Goal: Information Seeking & Learning: Learn about a topic

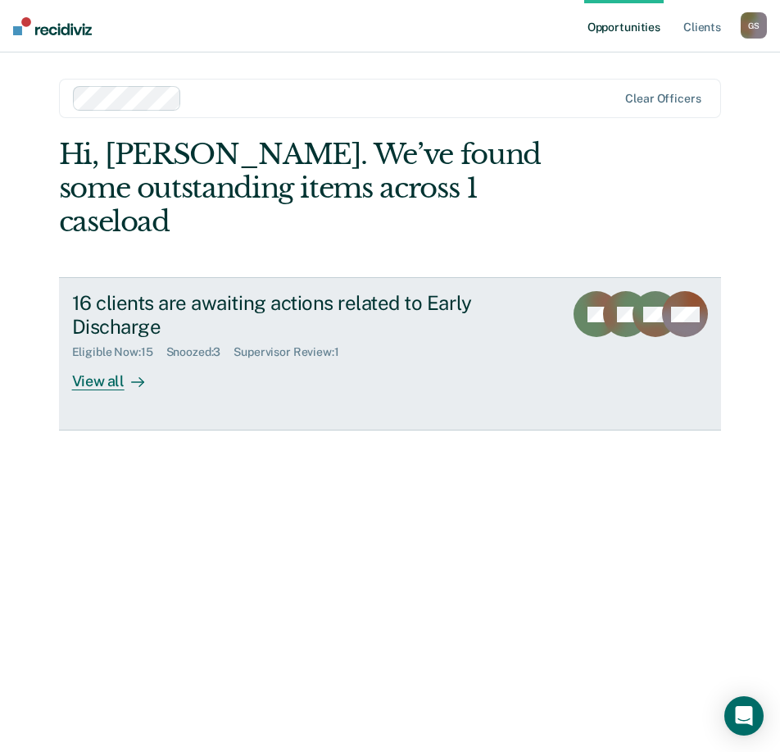
click at [94, 359] on div "View all" at bounding box center [118, 375] width 92 height 32
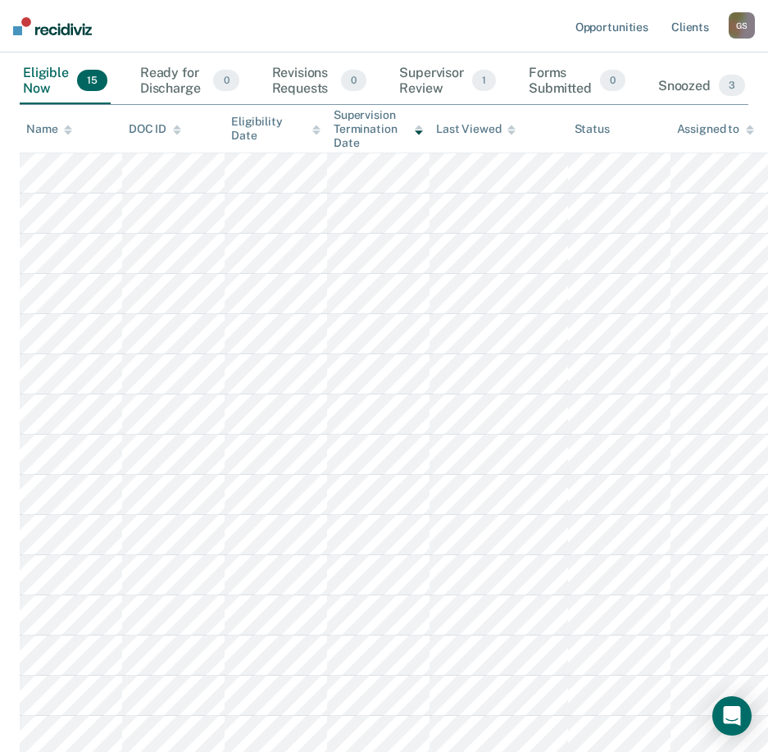
scroll to position [132, 0]
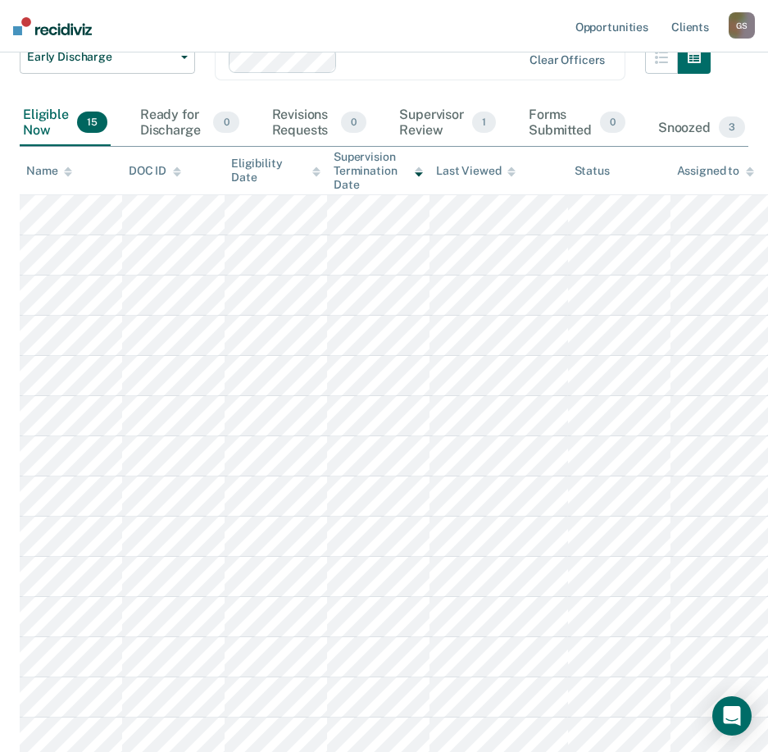
click at [68, 171] on icon at bounding box center [68, 171] width 8 height 11
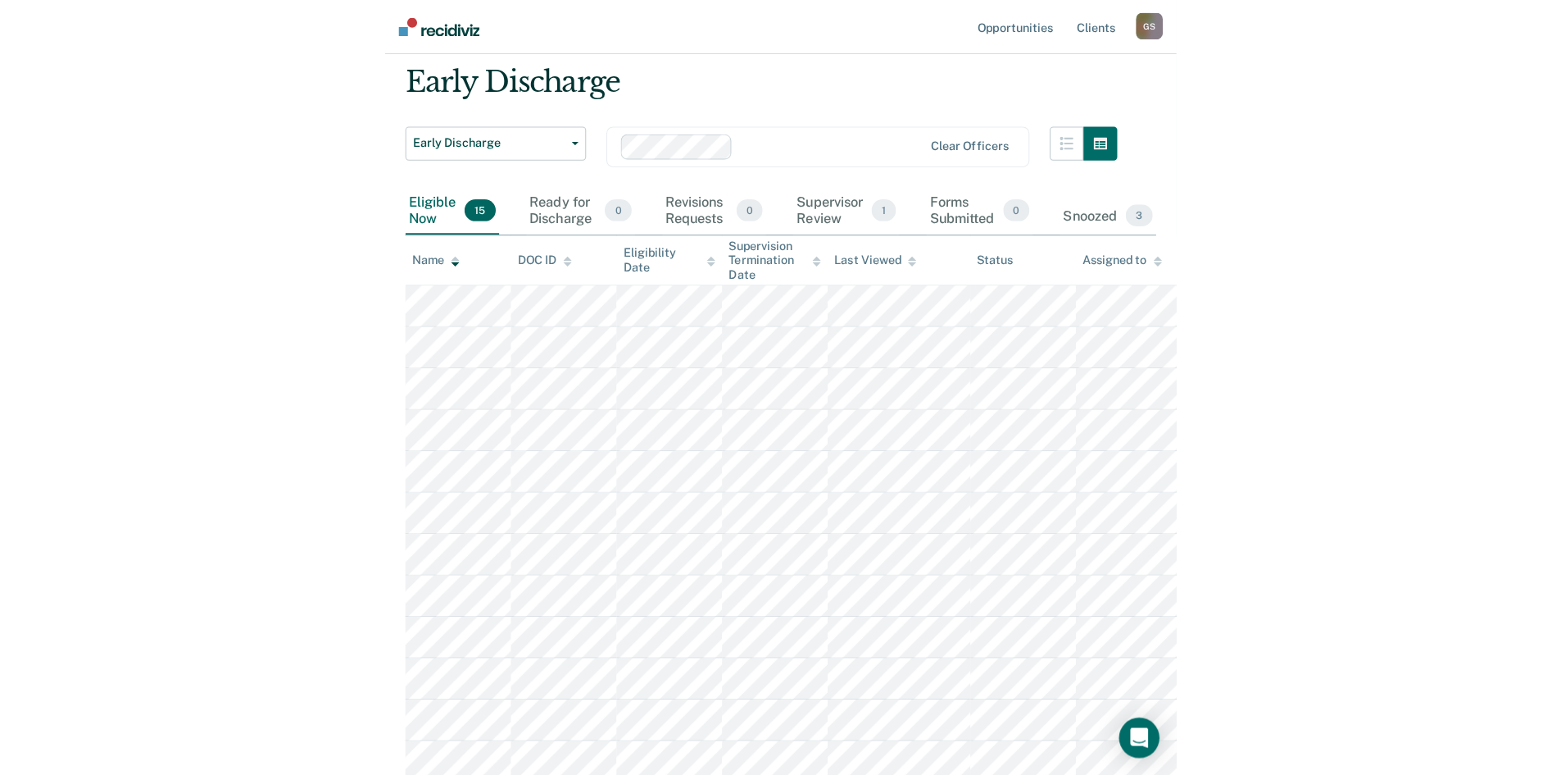
scroll to position [0, 0]
